Goal: Entertainment & Leisure: Browse casually

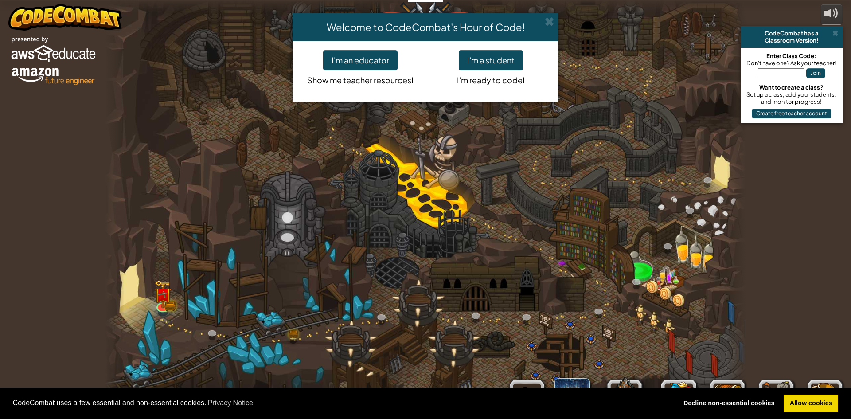
click at [560, 33] on div "Welcome to CodeCombat's Hour of Code! I'm an educator Show me teacher resources…" at bounding box center [425, 209] width 851 height 419
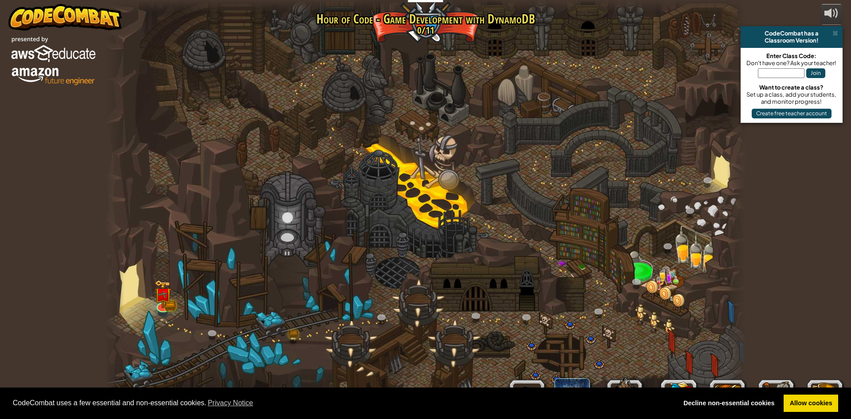
drag, startPoint x: 442, startPoint y: 218, endPoint x: 370, endPoint y: 227, distance: 73.2
click at [382, 225] on div at bounding box center [425, 209] width 641 height 419
click at [349, 237] on div at bounding box center [425, 209] width 641 height 419
drag, startPoint x: 398, startPoint y: 175, endPoint x: 396, endPoint y: 183, distance: 9.3
click at [396, 183] on div at bounding box center [425, 209] width 641 height 419
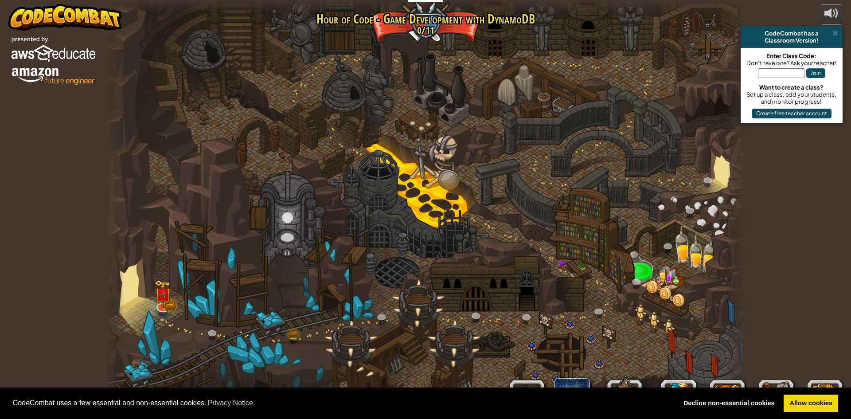
click at [363, 240] on div at bounding box center [425, 209] width 641 height 419
click at [162, 293] on img at bounding box center [163, 288] width 10 height 10
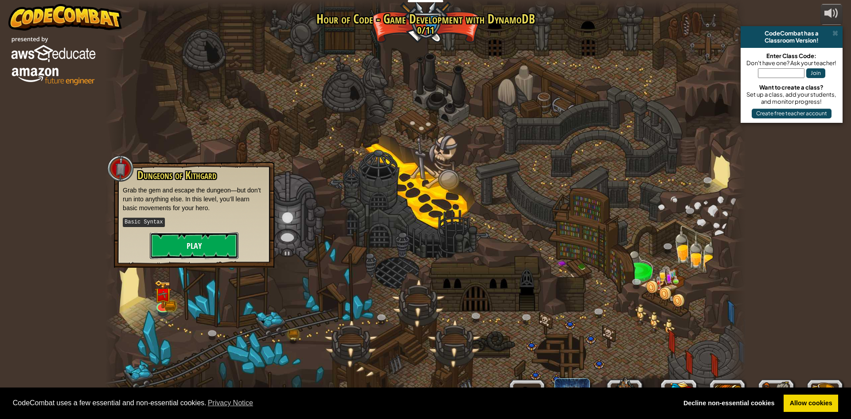
click at [193, 251] on button "Play" at bounding box center [194, 245] width 89 height 27
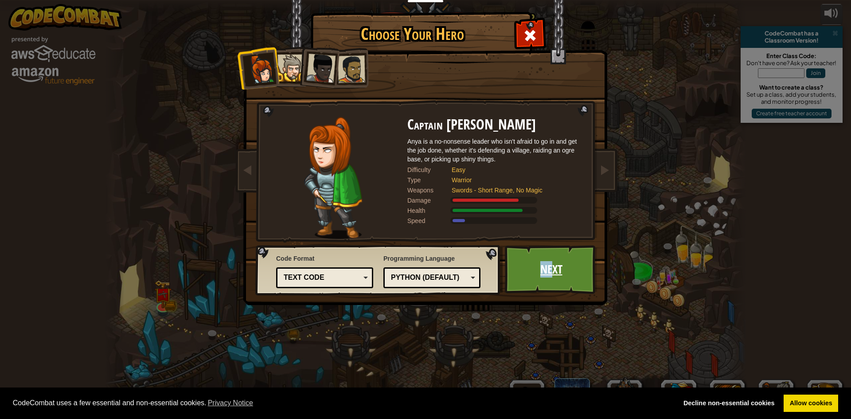
drag, startPoint x: 549, startPoint y: 262, endPoint x: 541, endPoint y: 275, distance: 15.7
click at [541, 275] on link "Next" at bounding box center [551, 269] width 93 height 49
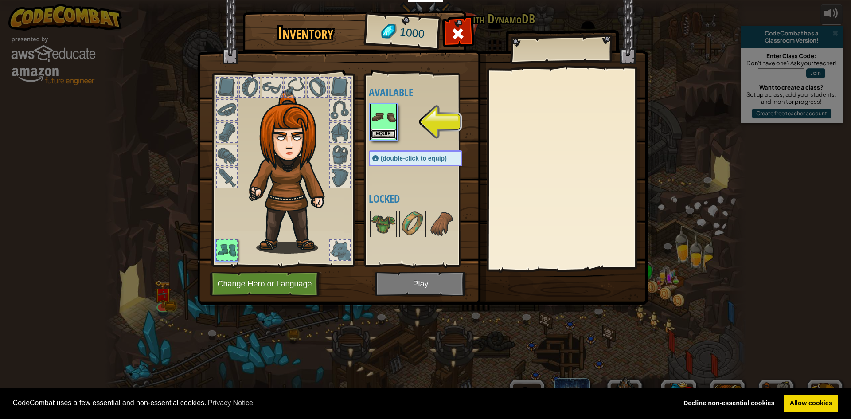
click at [389, 131] on button "Equip" at bounding box center [383, 133] width 25 height 9
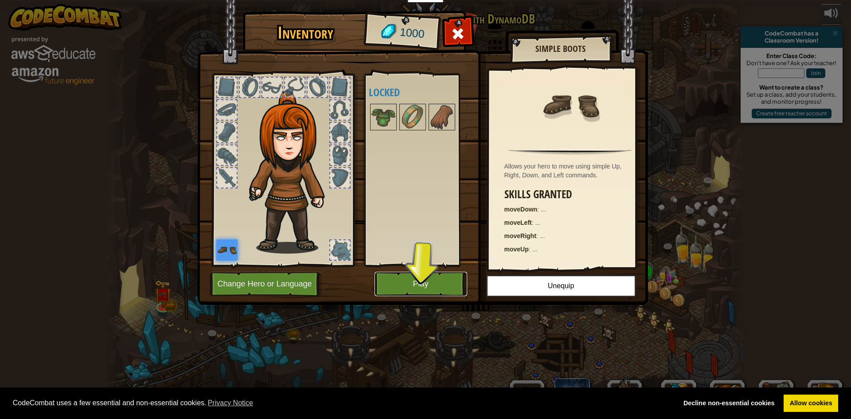
click at [396, 287] on button "Play" at bounding box center [420, 284] width 93 height 24
click at [403, 283] on button "Play" at bounding box center [420, 284] width 93 height 24
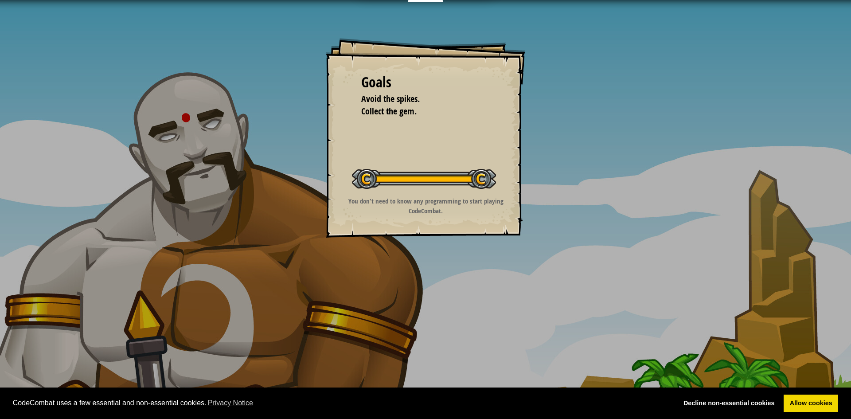
click at [428, 206] on p "You don't need to know any programming to start playing CodeCombat." at bounding box center [426, 205] width 178 height 19
drag, startPoint x: 431, startPoint y: 204, endPoint x: 437, endPoint y: 204, distance: 6.2
click at [432, 204] on p "You don't need to know any programming to start playing CodeCombat." at bounding box center [426, 205] width 178 height 19
click at [440, 202] on p "You don't need to know any programming to start playing CodeCombat." at bounding box center [426, 205] width 178 height 19
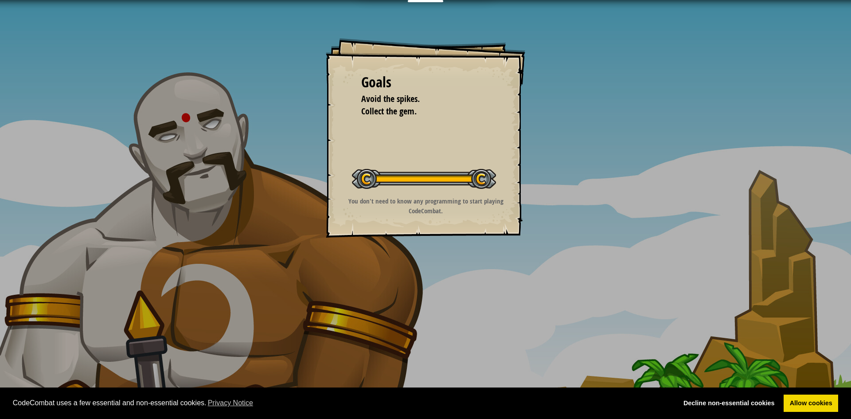
click at [388, 117] on span "Collect the gem." at bounding box center [388, 111] width 55 height 12
drag, startPoint x: 409, startPoint y: 195, endPoint x: 424, endPoint y: 189, distance: 16.1
click at [410, 196] on div "Goals Avoid the spikes. Collect the gem. Start Level Error loading from server.…" at bounding box center [425, 137] width 199 height 199
click at [425, 192] on div "Start Level" at bounding box center [424, 177] width 144 height 35
drag, startPoint x: 484, startPoint y: 198, endPoint x: 497, endPoint y: 207, distance: 15.9
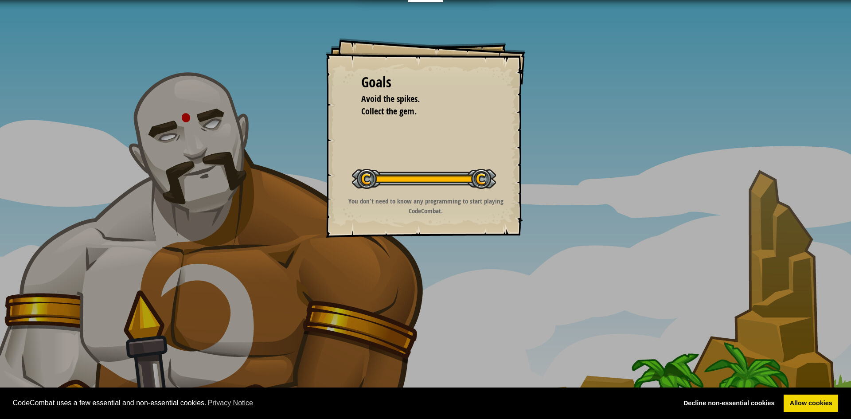
click at [493, 206] on p "You don't need to know any programming to start playing CodeCombat." at bounding box center [426, 205] width 178 height 19
click at [824, 408] on link "Allow cookies" at bounding box center [810, 403] width 54 height 18
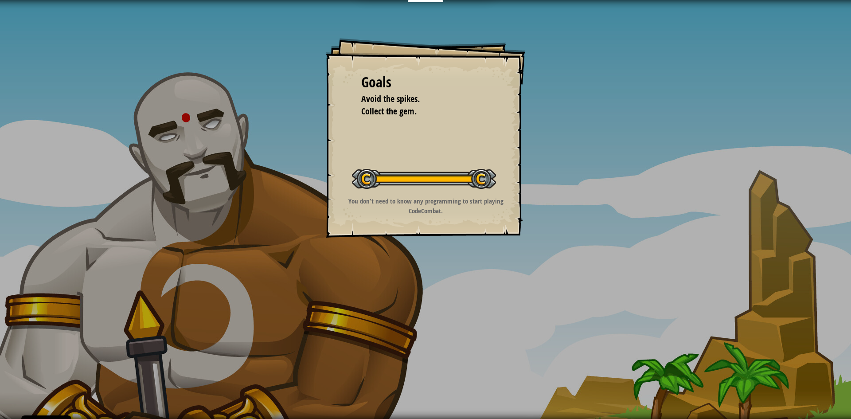
drag, startPoint x: 395, startPoint y: 181, endPoint x: 390, endPoint y: 180, distance: 5.0
click at [390, 180] on div "Goals Avoid the spikes. Collect the gem. Start Level Error loading from server.…" at bounding box center [425, 137] width 199 height 199
click at [389, 180] on div at bounding box center [424, 179] width 144 height 20
